Goal: Contribute content

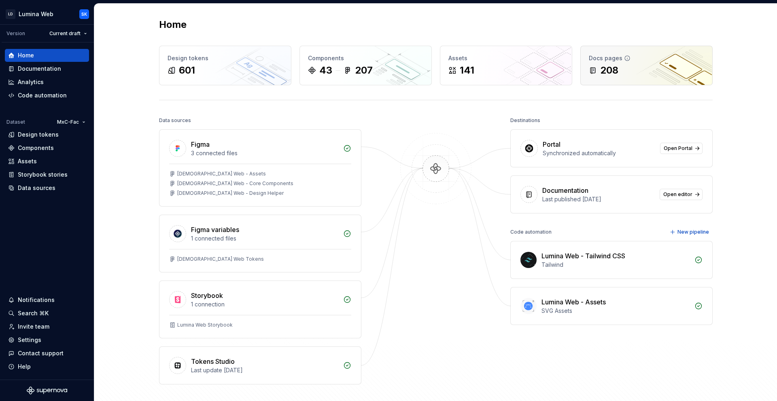
click at [631, 70] on div "208" at bounding box center [645, 70] width 115 height 13
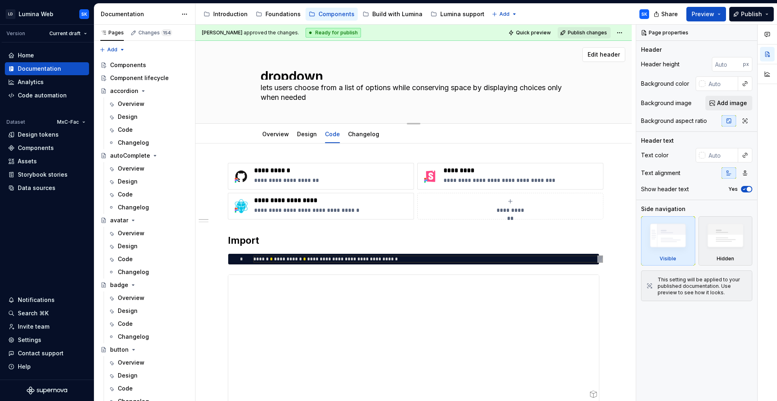
type textarea "*"
